Goal: Task Accomplishment & Management: Use online tool/utility

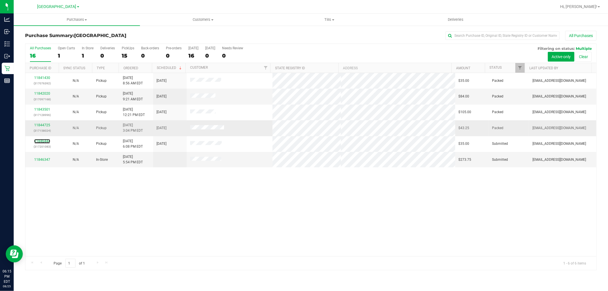
drag, startPoint x: 46, startPoint y: 141, endPoint x: 46, endPoint y: 133, distance: 8.3
click at [46, 141] on link "11846444" at bounding box center [42, 141] width 16 height 4
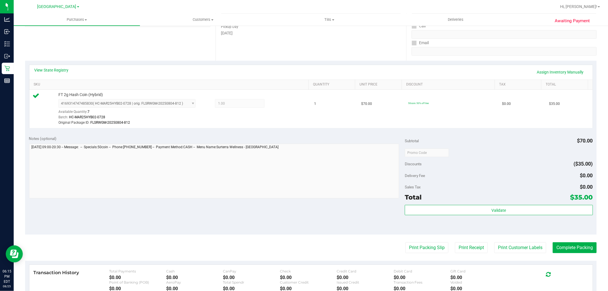
scroll to position [127, 0]
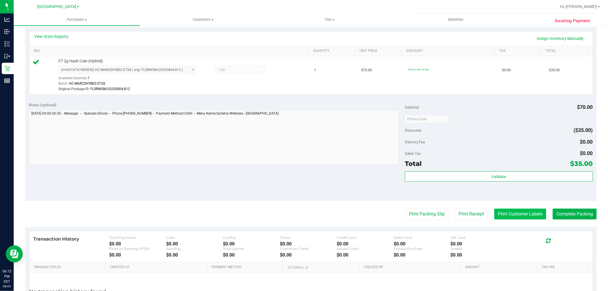
click at [512, 215] on button "Print Customer Labels" at bounding box center [520, 214] width 52 height 11
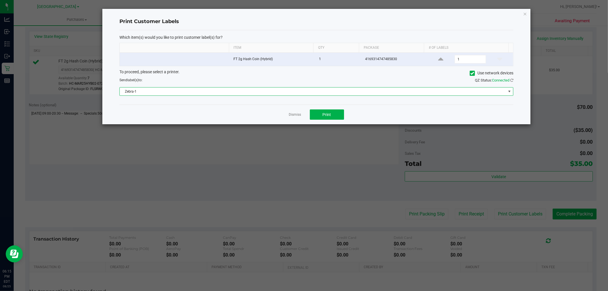
click at [201, 88] on span "Zebra-1" at bounding box center [313, 92] width 386 height 8
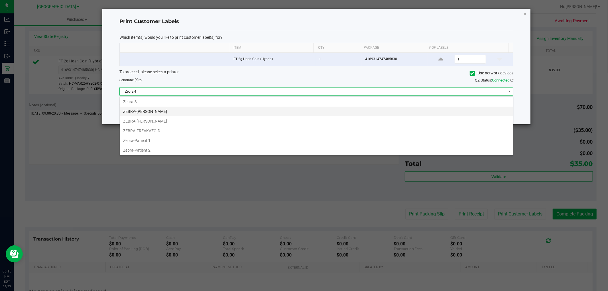
scroll to position [31, 0]
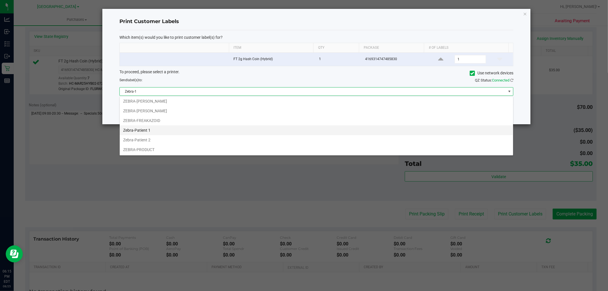
click at [177, 127] on li "Zebra-Patient 1" at bounding box center [316, 130] width 393 height 10
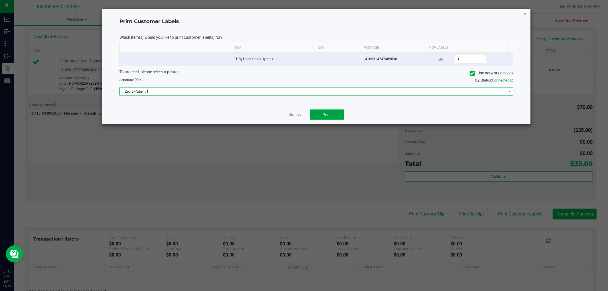
click at [323, 119] on button "Print" at bounding box center [327, 114] width 34 height 10
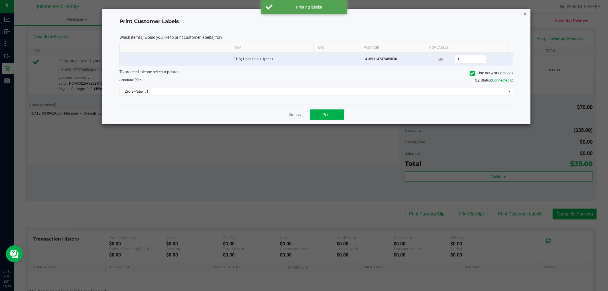
click at [527, 12] on icon "button" at bounding box center [525, 13] width 4 height 7
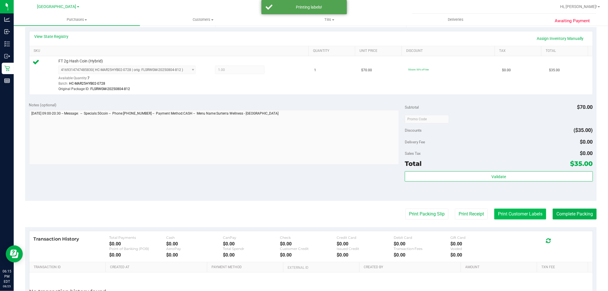
click at [515, 212] on button "Print Customer Labels" at bounding box center [520, 214] width 52 height 11
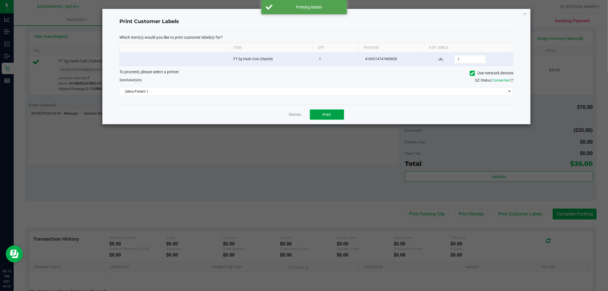
click at [326, 116] on span "Print" at bounding box center [327, 114] width 9 height 5
